Goal: Information Seeking & Learning: Check status

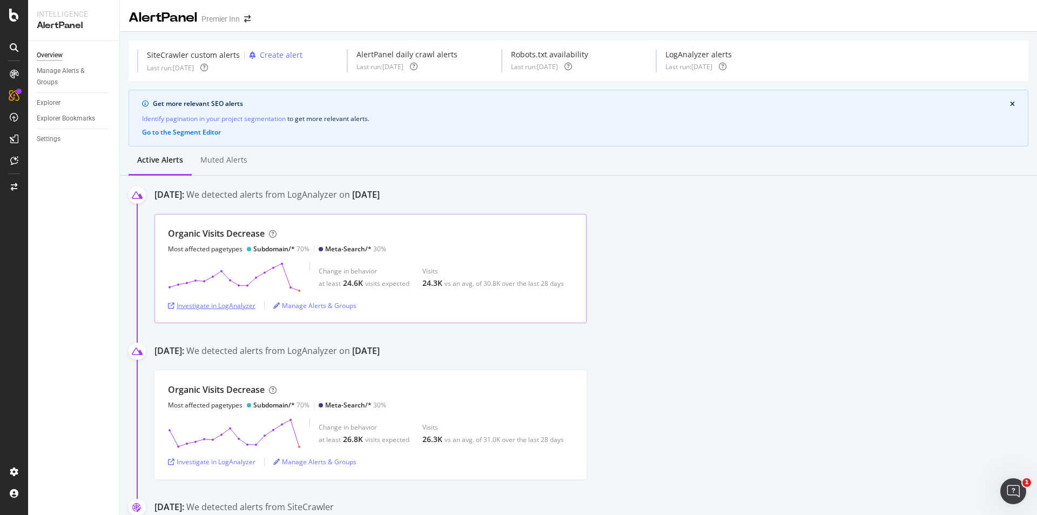
click at [187, 306] on div "Investigate in LogAnalyzer" at bounding box center [211, 305] width 87 height 9
